Goal: Navigation & Orientation: Find specific page/section

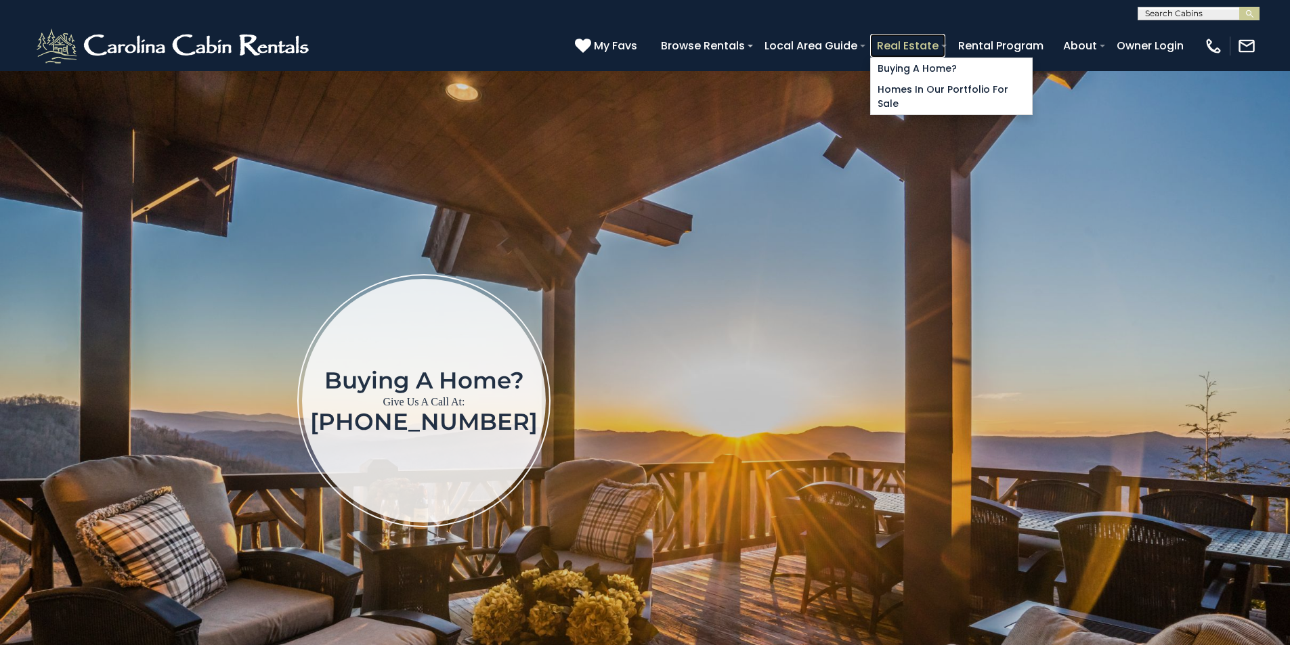
click at [945, 39] on link "Real Estate" at bounding box center [907, 46] width 75 height 24
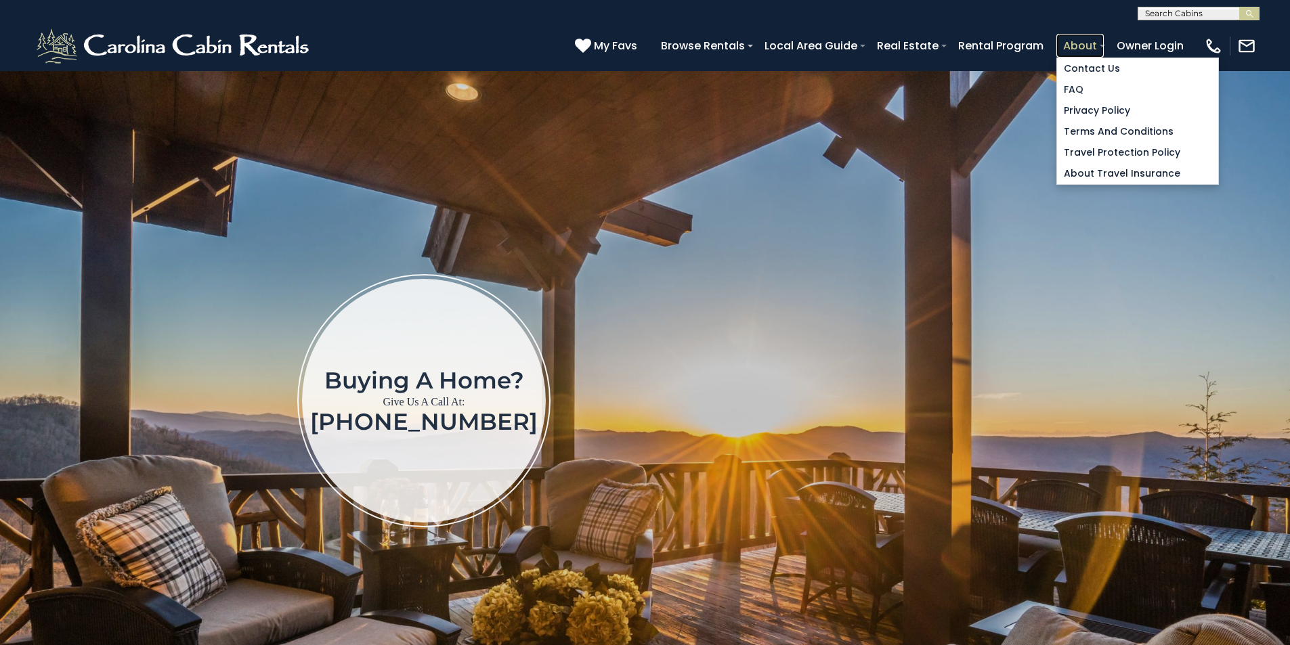
click at [1104, 37] on link "About" at bounding box center [1079, 46] width 47 height 24
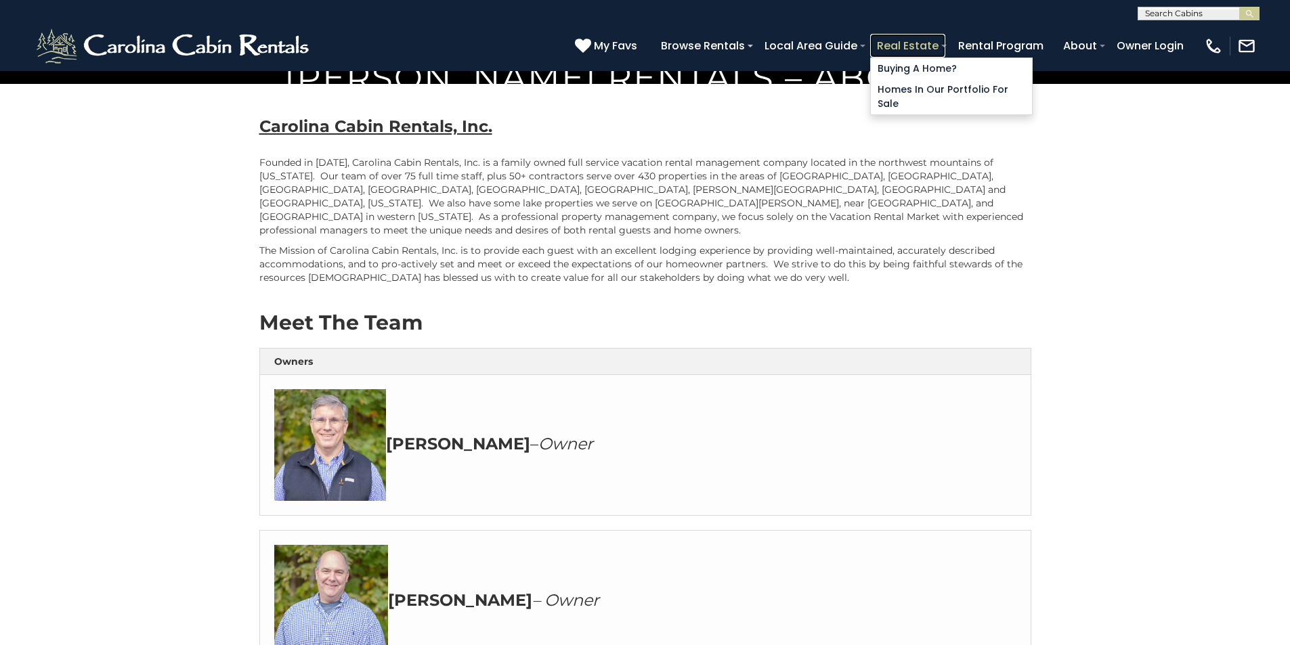
click at [945, 40] on link "Real Estate" at bounding box center [907, 46] width 75 height 24
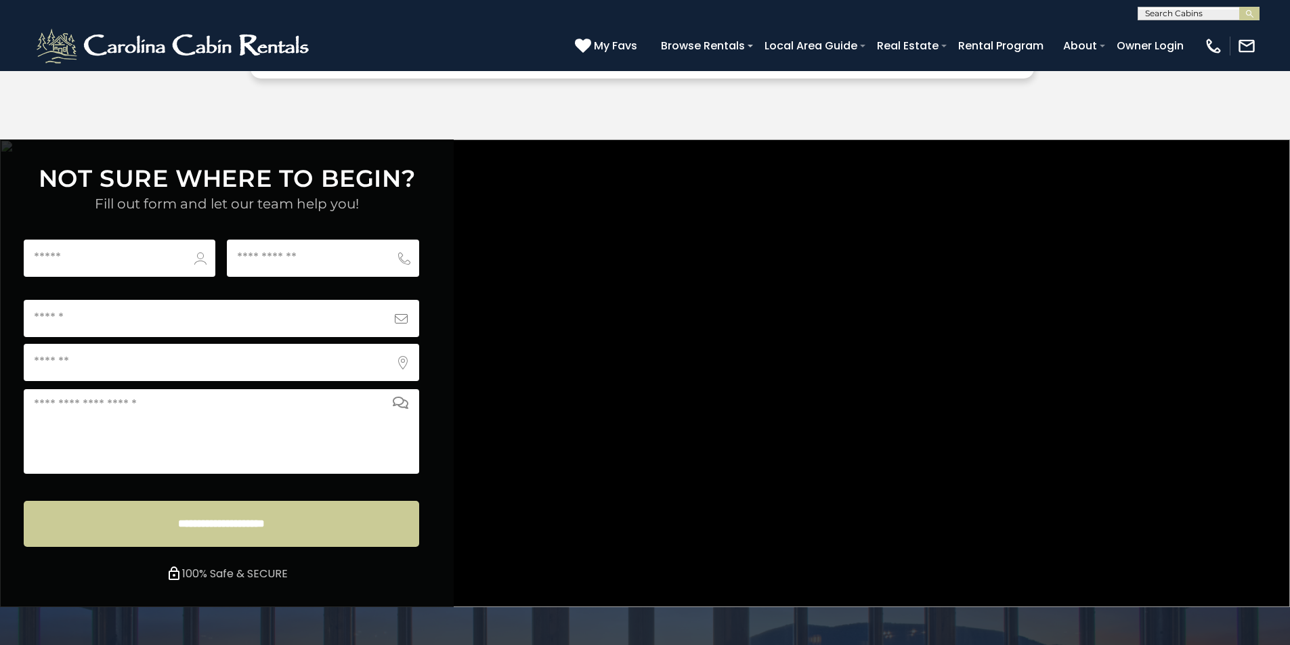
scroll to position [5043, 0]
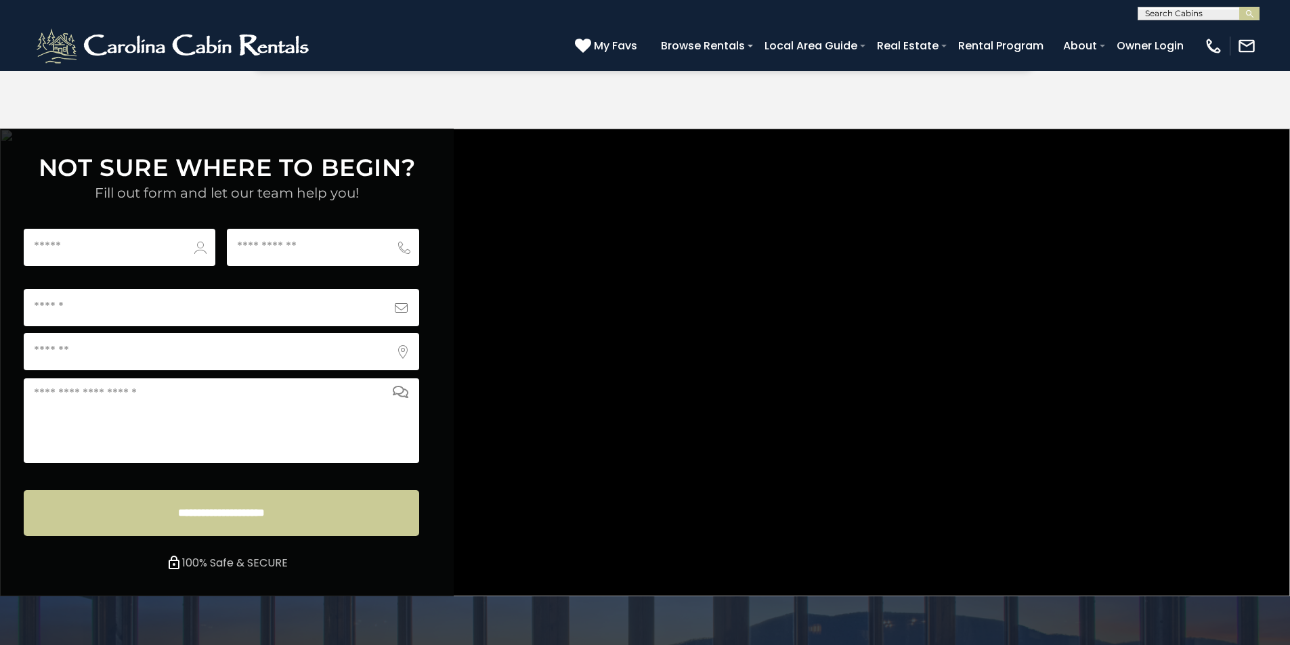
click at [484, 238] on div "**********" at bounding box center [645, 363] width 1290 height 468
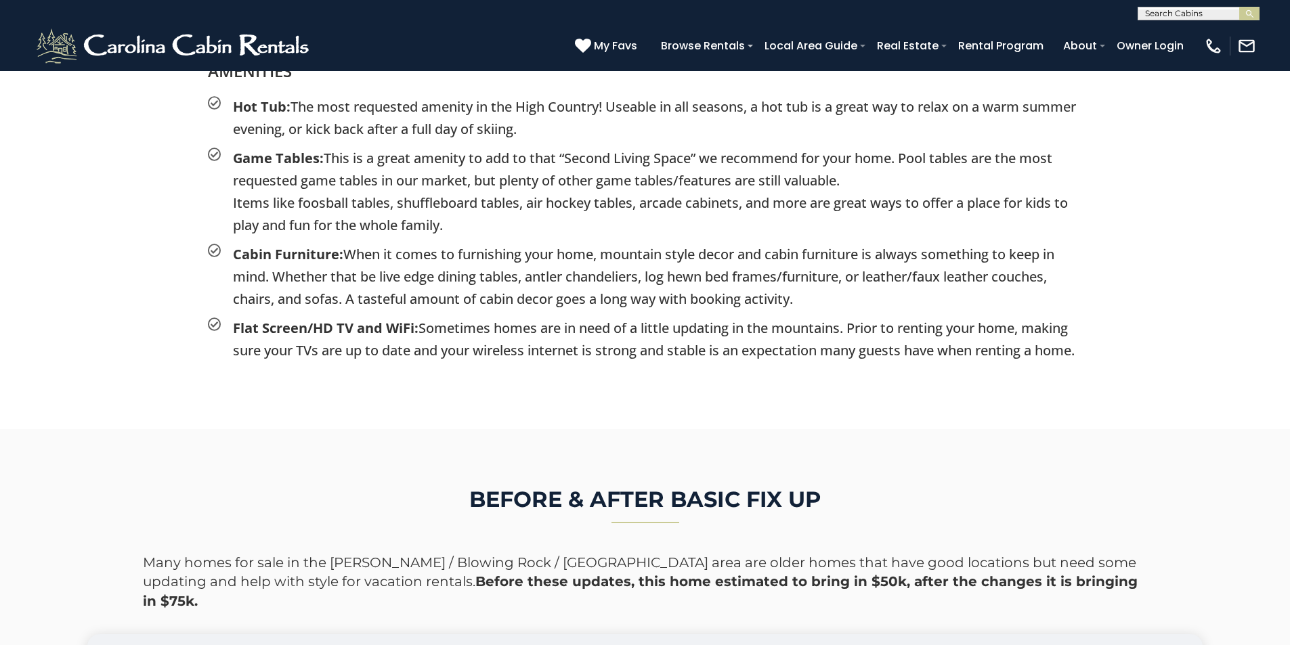
scroll to position [2844, 0]
